Goal: Use online tool/utility: Utilize a website feature to perform a specific function

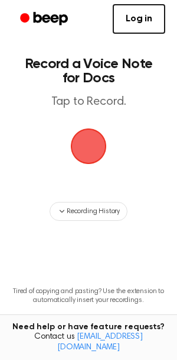
click at [74, 137] on span "button" at bounding box center [88, 145] width 33 height 33
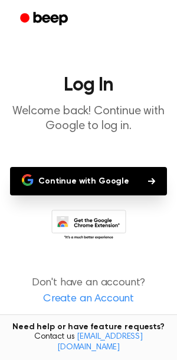
click at [69, 178] on button "Continue with Google" at bounding box center [88, 181] width 157 height 28
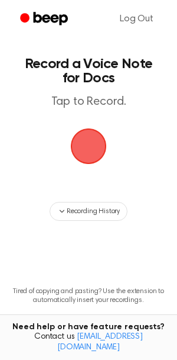
click at [93, 135] on span "button" at bounding box center [88, 145] width 33 height 33
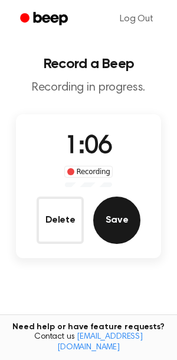
click at [122, 226] on button "Save" at bounding box center [116, 219] width 47 height 47
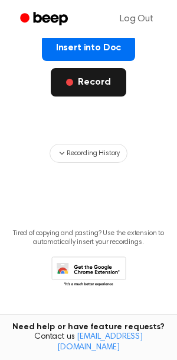
click at [78, 78] on button "Record" at bounding box center [88, 82] width 75 height 28
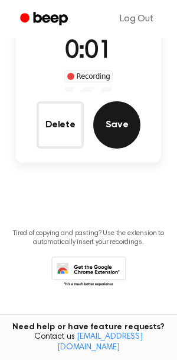
click at [121, 138] on button "Save" at bounding box center [116, 124] width 47 height 47
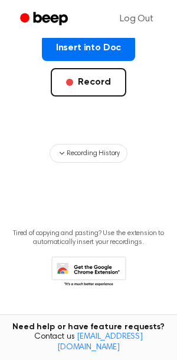
scroll to position [50, 0]
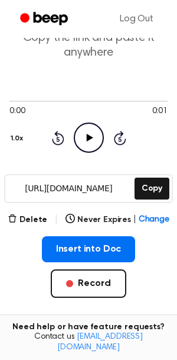
click at [86, 132] on icon "Play Audio" at bounding box center [89, 137] width 30 height 30
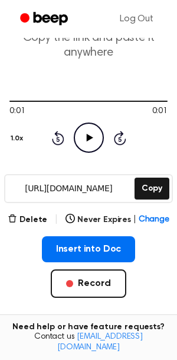
click at [86, 132] on icon "Play Audio" at bounding box center [89, 137] width 30 height 30
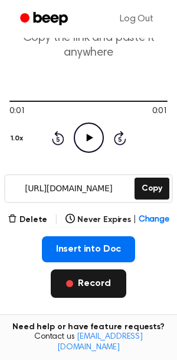
click at [96, 286] on button "Record" at bounding box center [88, 283] width 75 height 28
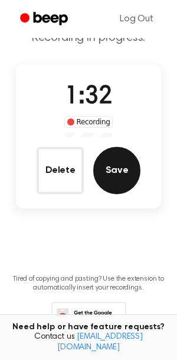
click at [140, 168] on button "Save" at bounding box center [116, 170] width 47 height 47
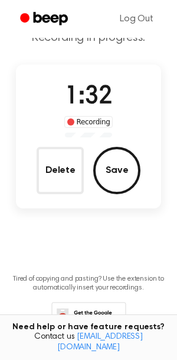
scroll to position [9, 0]
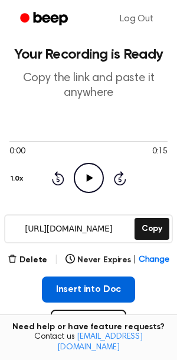
click at [75, 288] on button "Insert into Doc" at bounding box center [89, 289] width 94 height 26
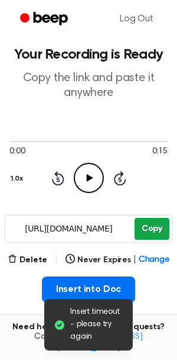
click at [163, 226] on button "Copy" at bounding box center [152, 229] width 35 height 22
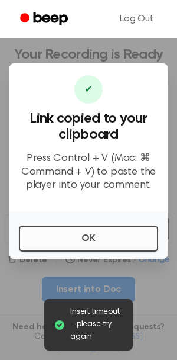
click at [124, 232] on button "OK" at bounding box center [89, 238] width 140 height 26
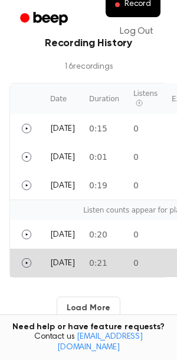
scroll to position [221, 0]
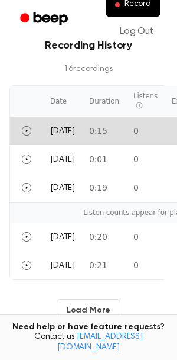
click at [127, 132] on td "0:15" at bounding box center [104, 130] width 44 height 28
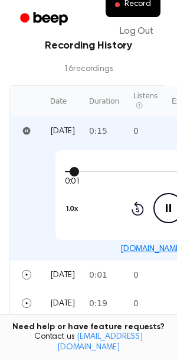
scroll to position [220, 0]
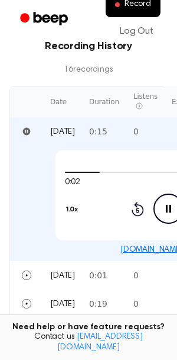
click at [165, 207] on icon "Pause Audio" at bounding box center [169, 208] width 30 height 30
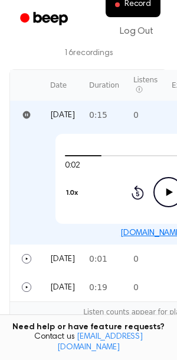
scroll to position [231, 0]
